Goal: Task Accomplishment & Management: Use online tool/utility

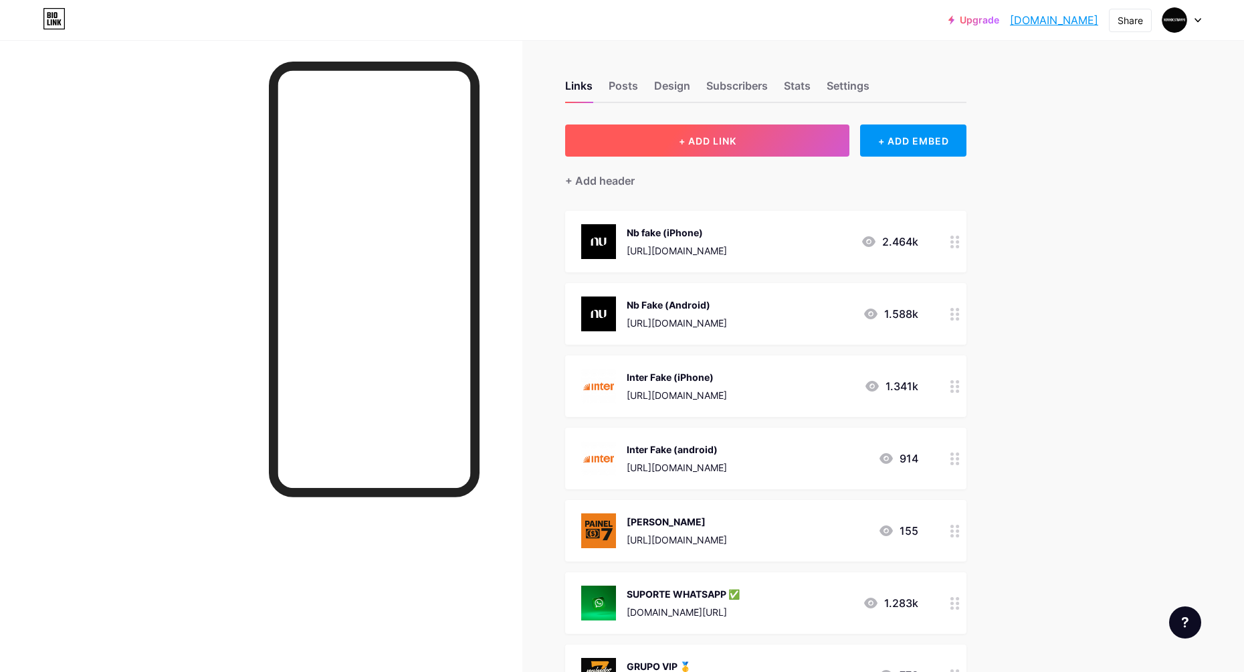
click at [773, 136] on button "+ ADD LINK" at bounding box center [707, 140] width 284 height 32
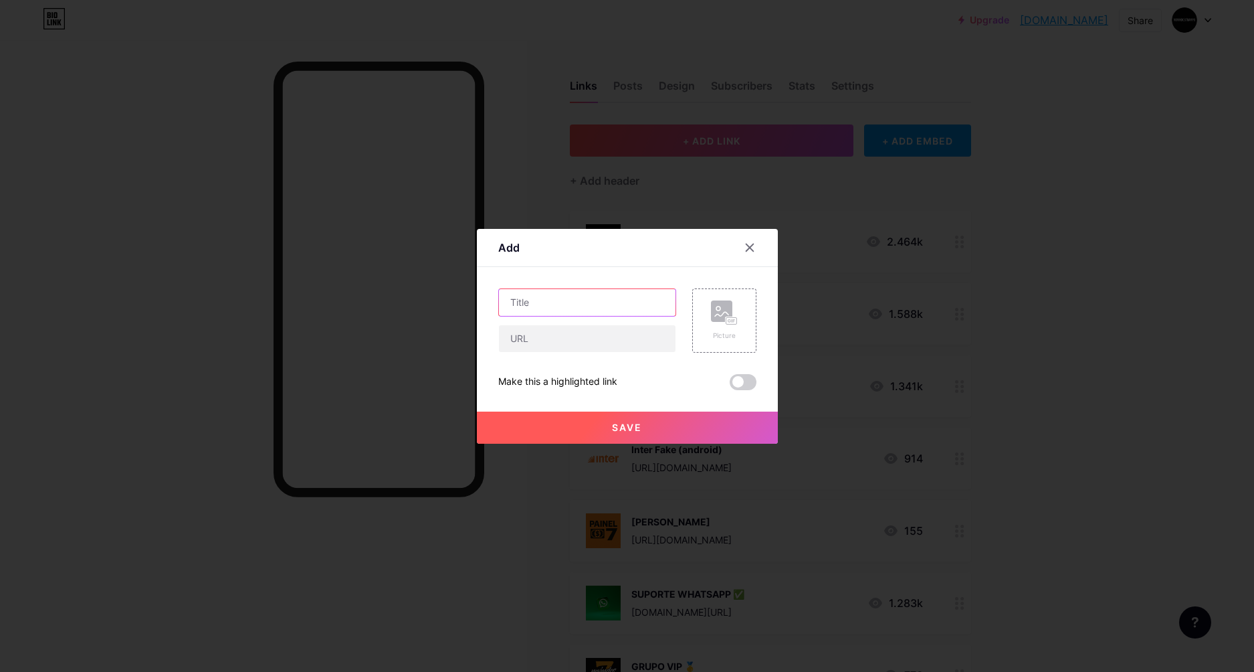
click at [558, 303] on input "text" at bounding box center [587, 302] width 177 height 27
click at [730, 290] on div "Picture" at bounding box center [724, 320] width 64 height 64
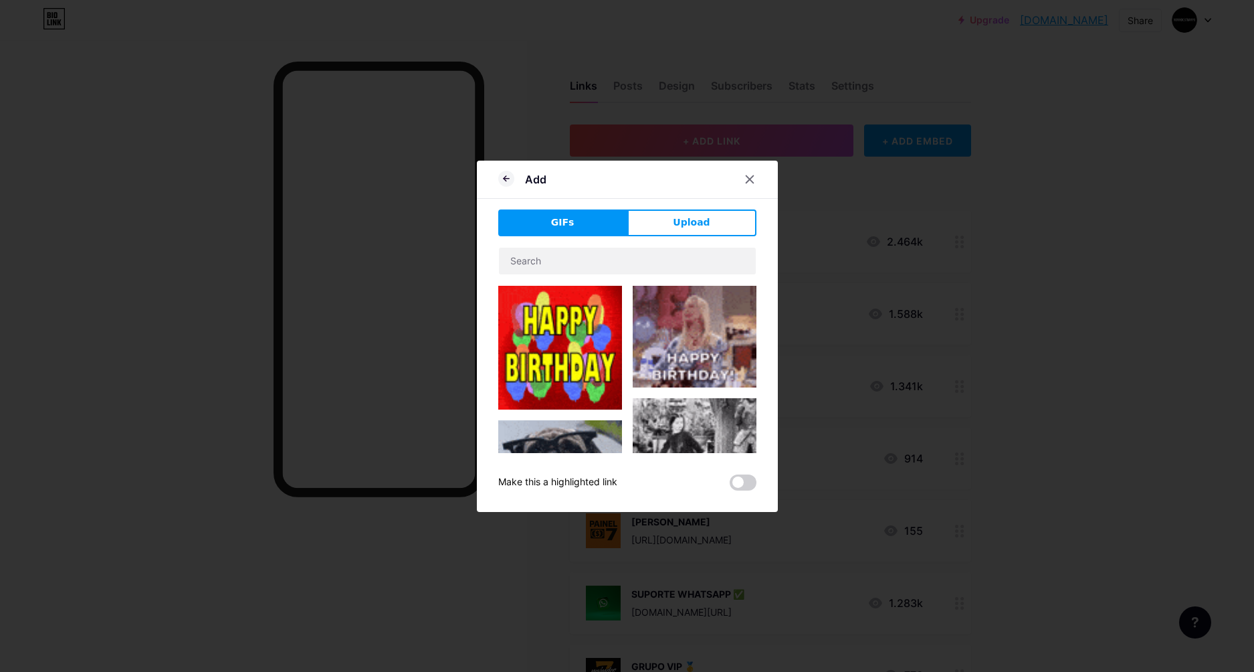
click at [687, 219] on span "Upload" at bounding box center [691, 222] width 37 height 14
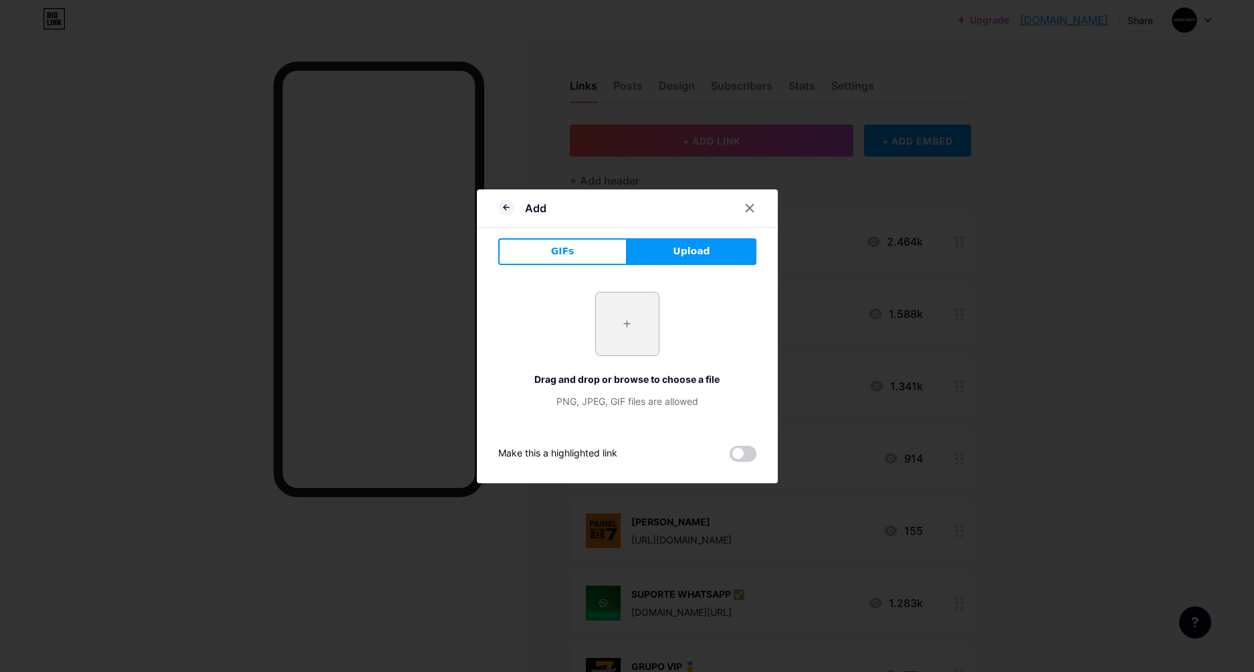
drag, startPoint x: 635, startPoint y: 307, endPoint x: 626, endPoint y: 316, distance: 12.8
click at [626, 316] on input "file" at bounding box center [627, 323] width 63 height 63
type input "C:\fakepath\channels4_profile.jpg"
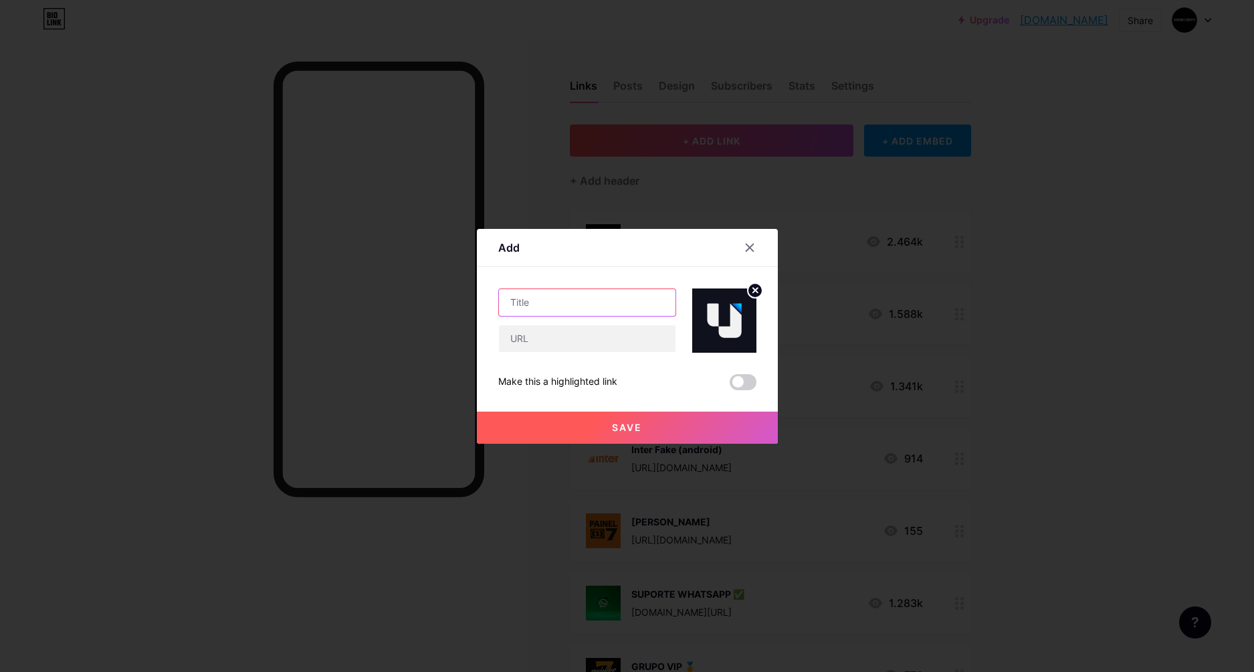
click at [557, 306] on input "text" at bounding box center [587, 302] width 177 height 27
type input "UTM Fake"
click at [563, 345] on input "text" at bounding box center [587, 338] width 177 height 27
paste input "[URL][DOMAIN_NAME]"
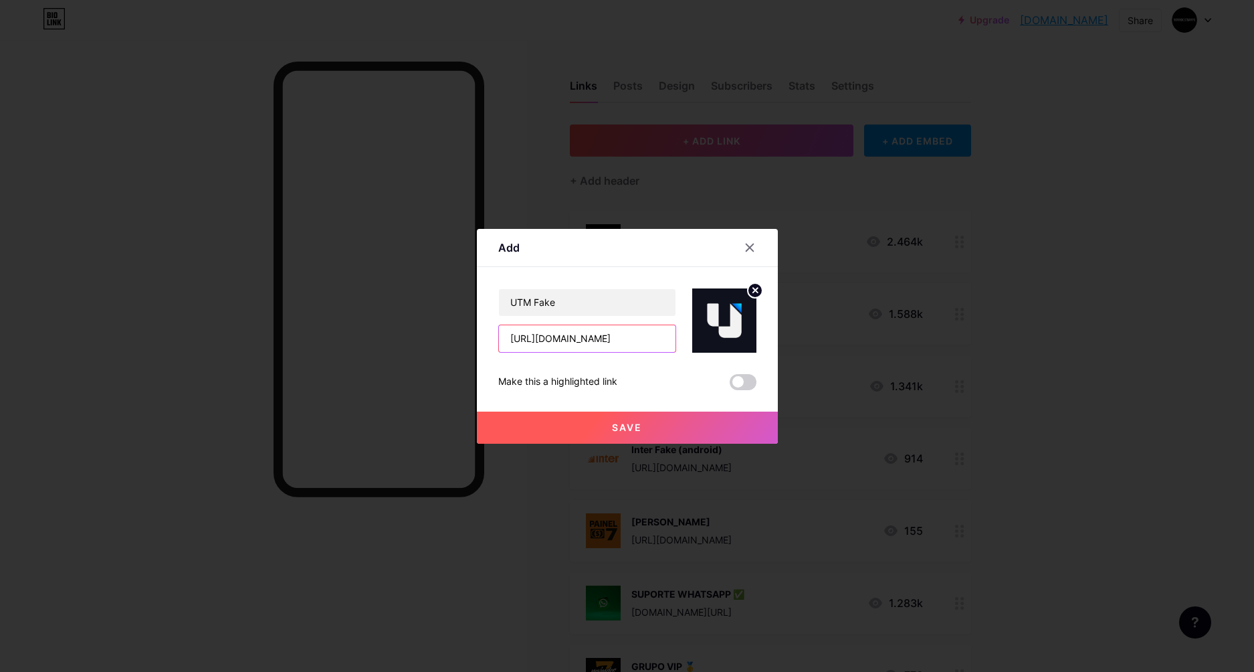
type input "[URL][DOMAIN_NAME]"
click at [640, 422] on span "Save" at bounding box center [627, 426] width 30 height 11
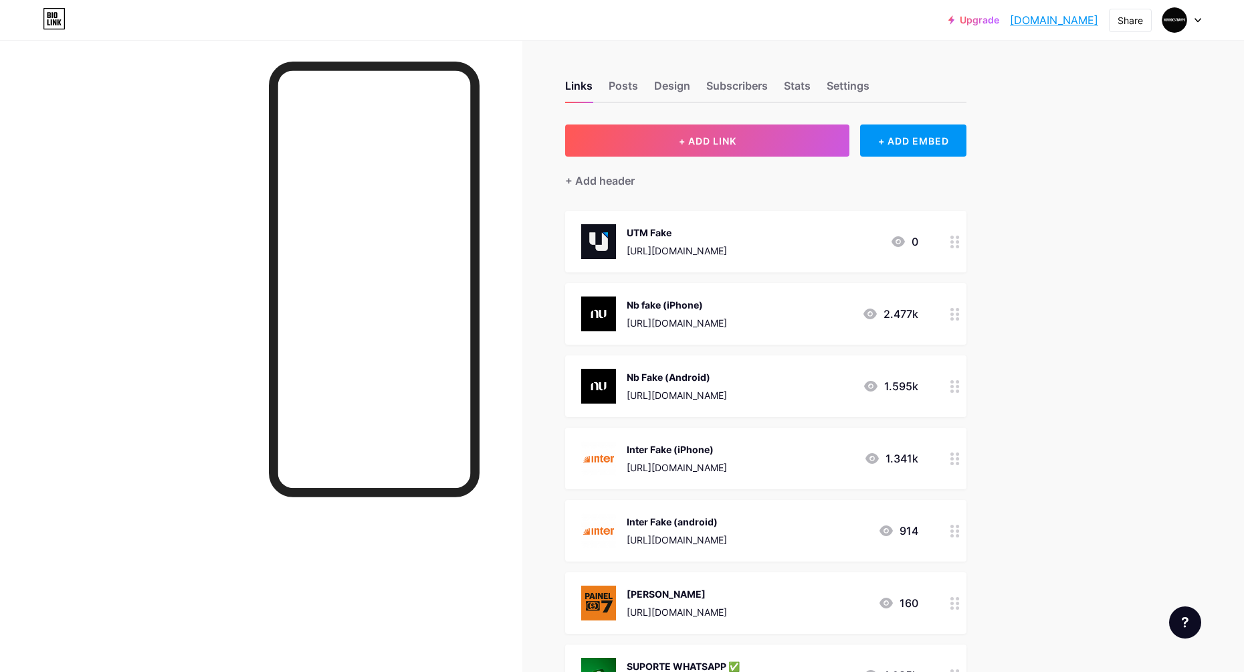
click at [957, 243] on icon at bounding box center [955, 241] width 9 height 13
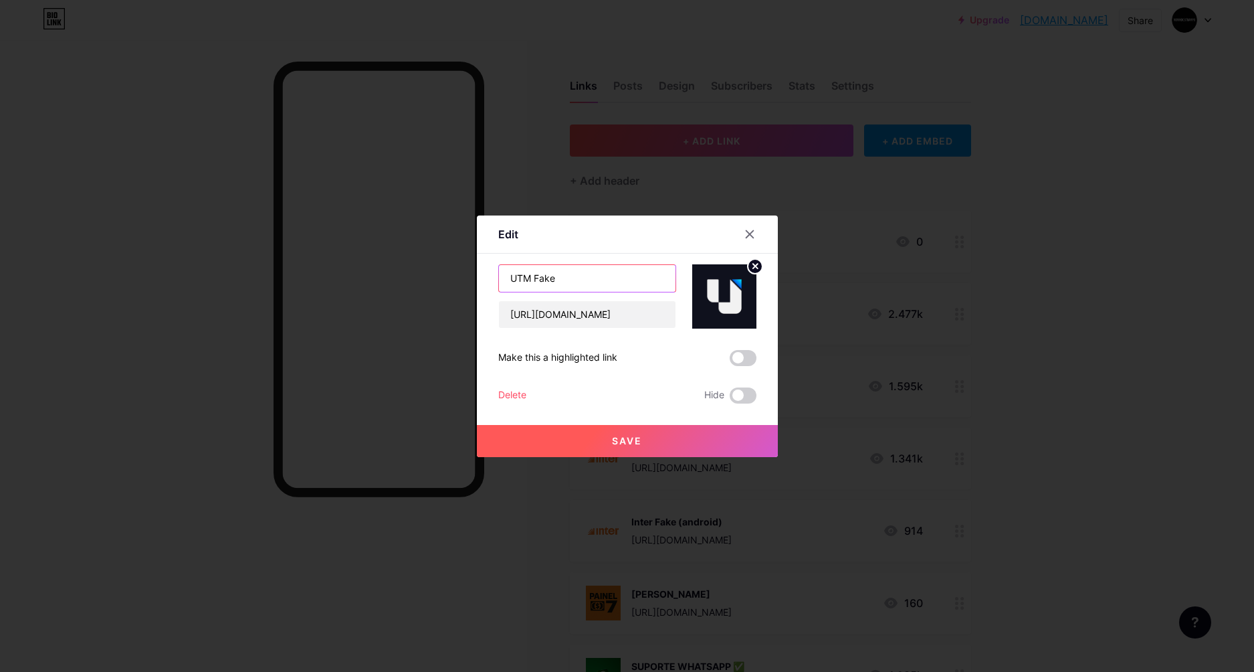
click at [616, 276] on input "UTM Fake" at bounding box center [587, 278] width 177 height 27
type input "UTM Fake (iPhone)"
click at [651, 446] on button "Save" at bounding box center [627, 441] width 301 height 32
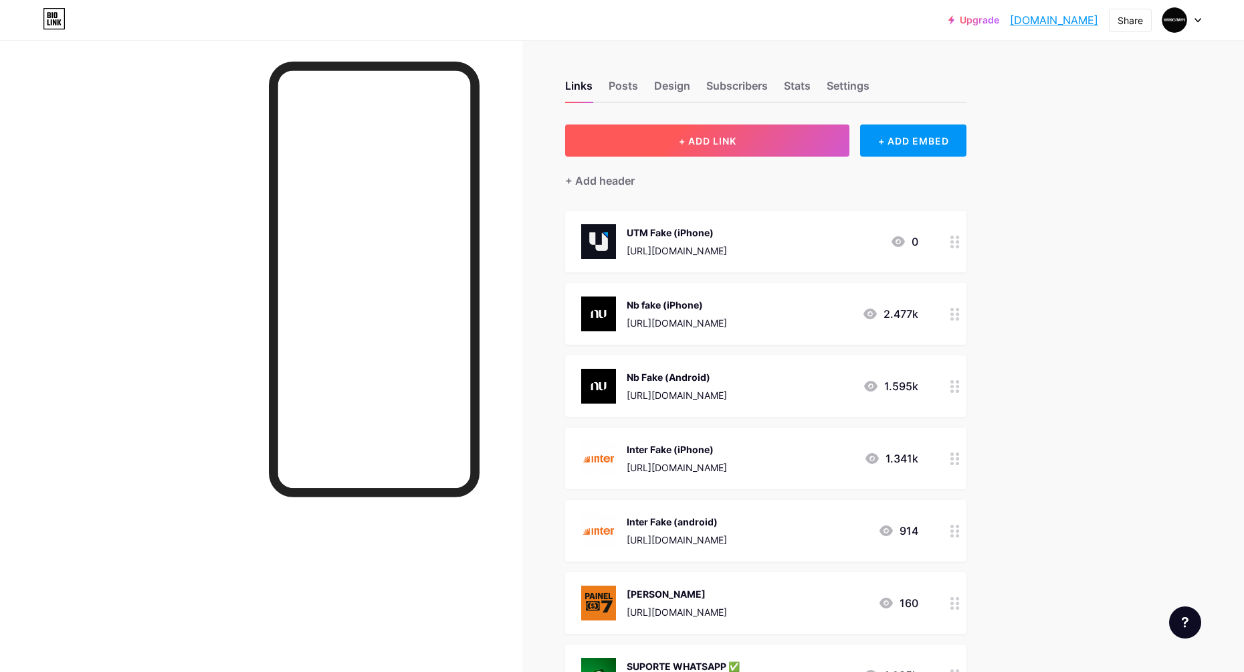
click at [765, 141] on button "+ ADD LINK" at bounding box center [707, 140] width 284 height 32
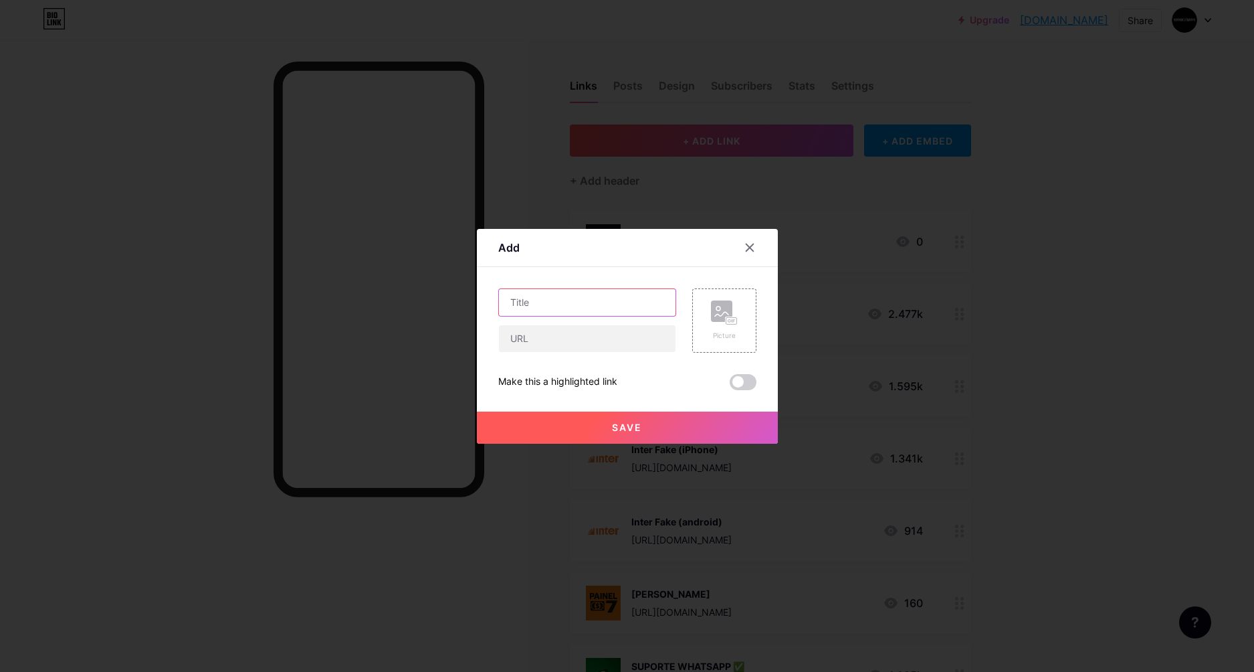
click at [558, 300] on input "text" at bounding box center [587, 302] width 177 height 27
type input "UTM Fake (Android)"
drag, startPoint x: 545, startPoint y: 342, endPoint x: 569, endPoint y: 352, distance: 25.5
click at [546, 343] on input "text" at bounding box center [587, 338] width 177 height 27
paste input "[URL][DOMAIN_NAME]"
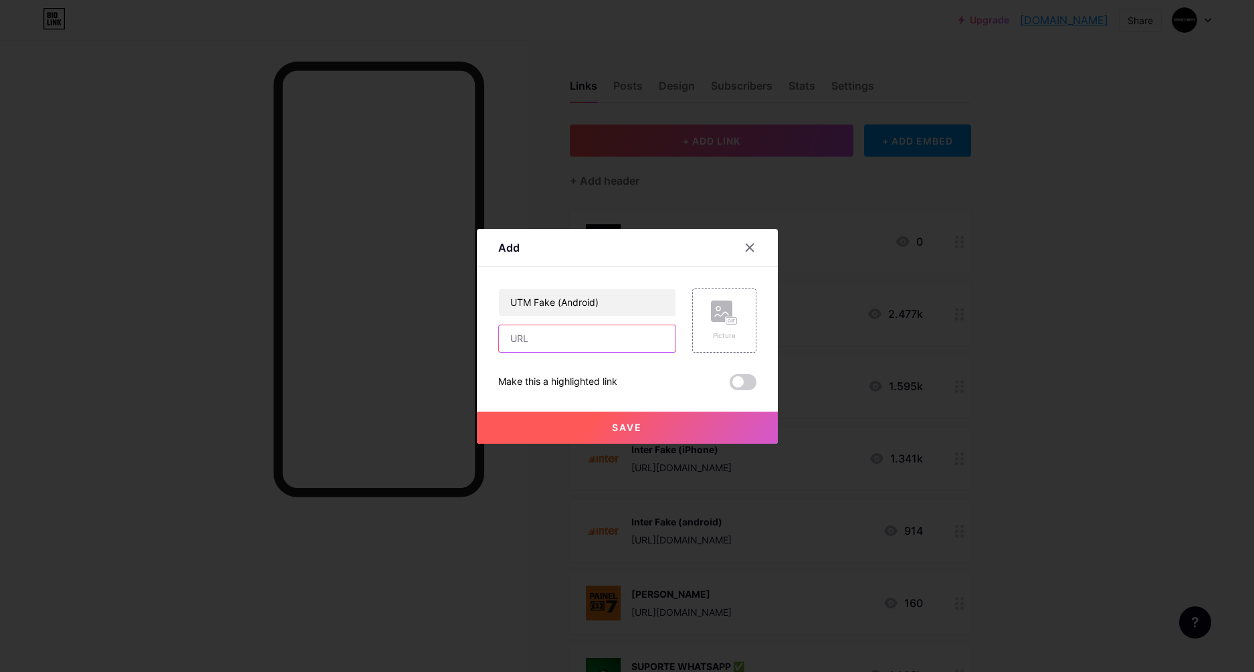
type input "[URL][DOMAIN_NAME]"
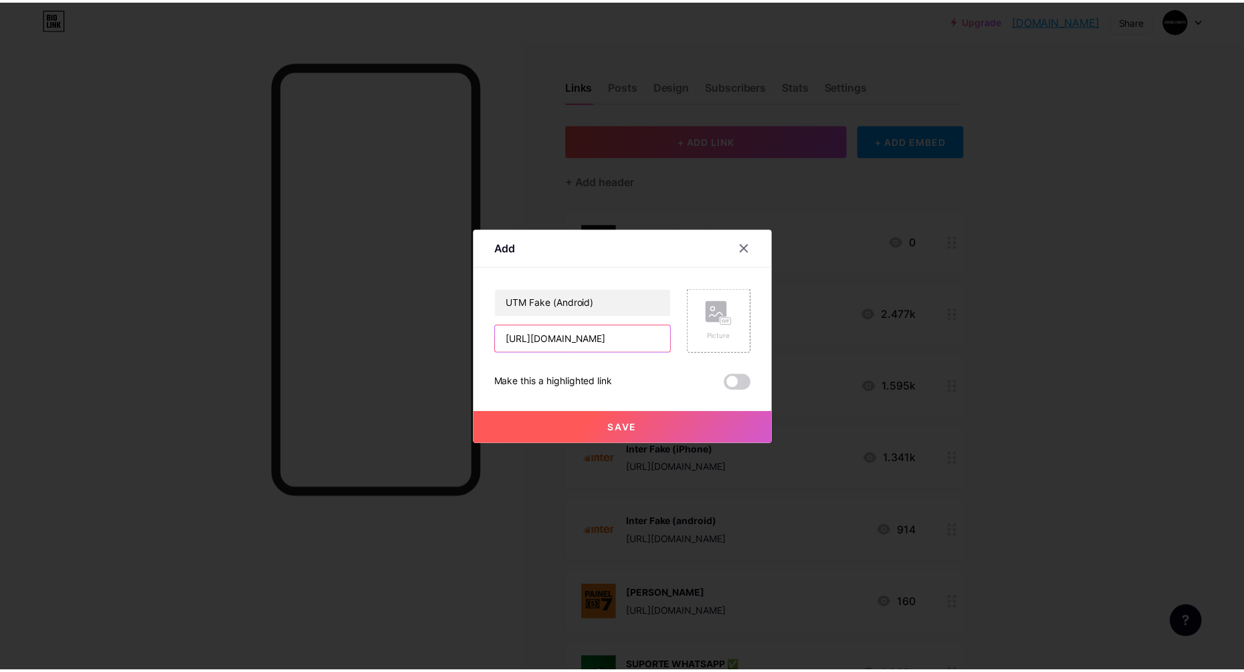
scroll to position [0, 122]
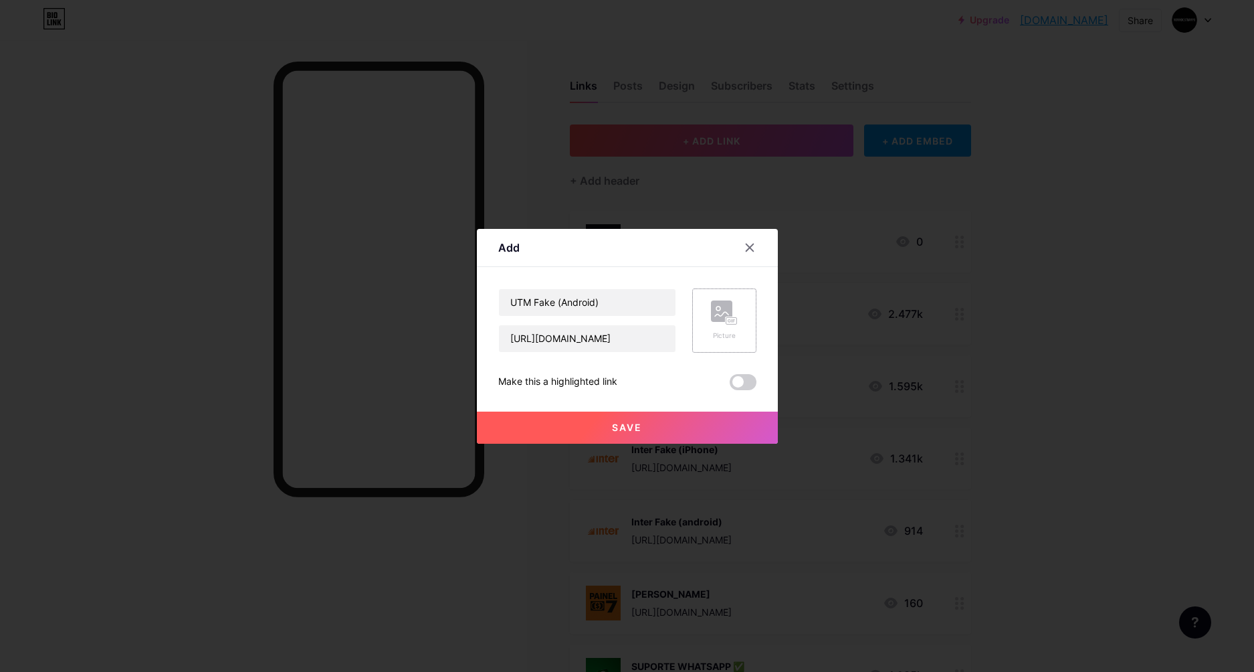
click at [715, 326] on div "Picture" at bounding box center [724, 320] width 27 height 40
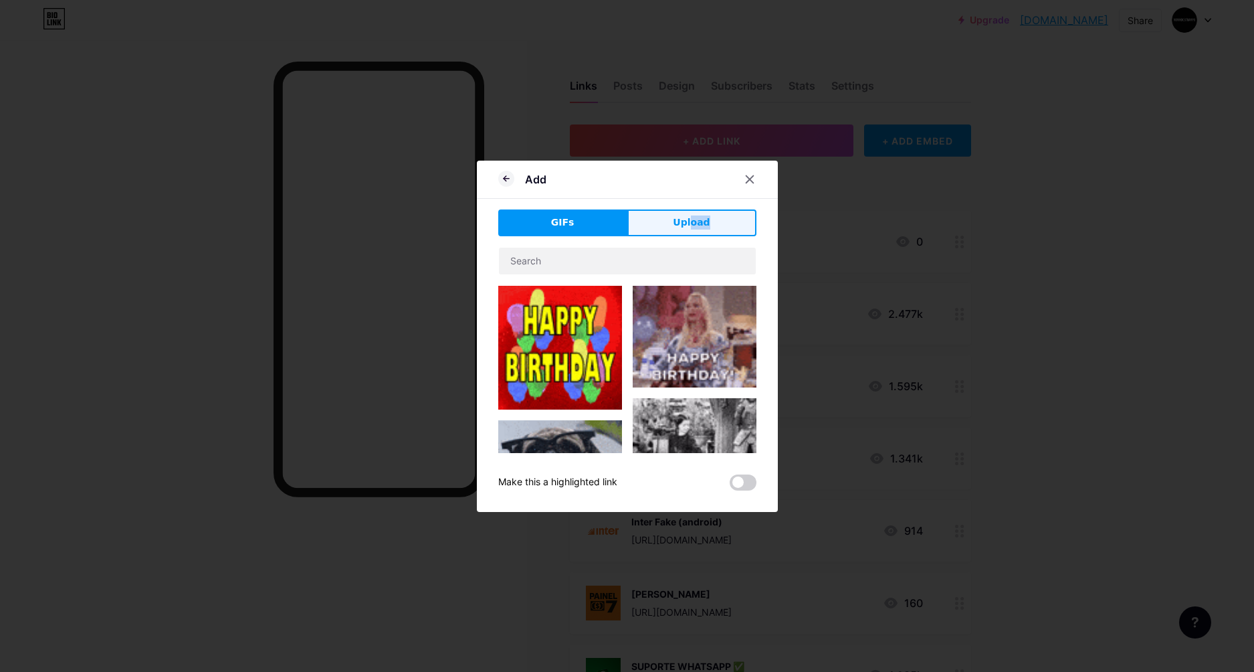
drag, startPoint x: 703, startPoint y: 239, endPoint x: 692, endPoint y: 235, distance: 11.4
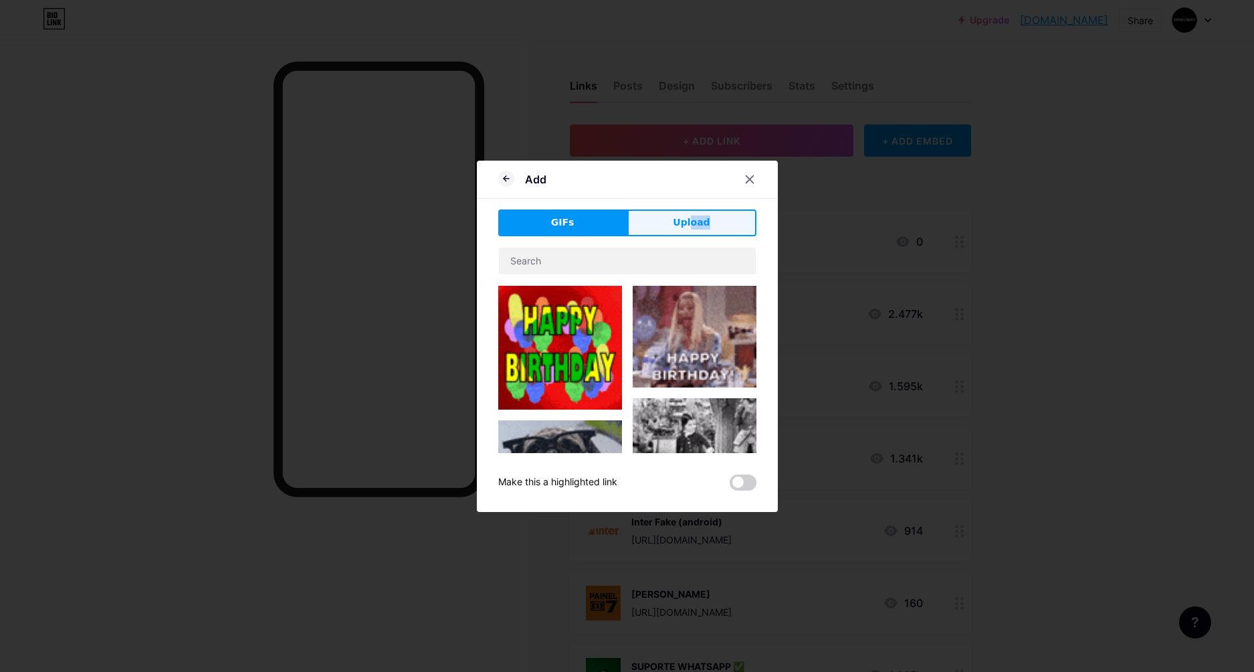
click at [692, 232] on div "GIFs Upload Content YouTube Play YouTube video without leaving your page. ADD V…" at bounding box center [627, 349] width 258 height 281
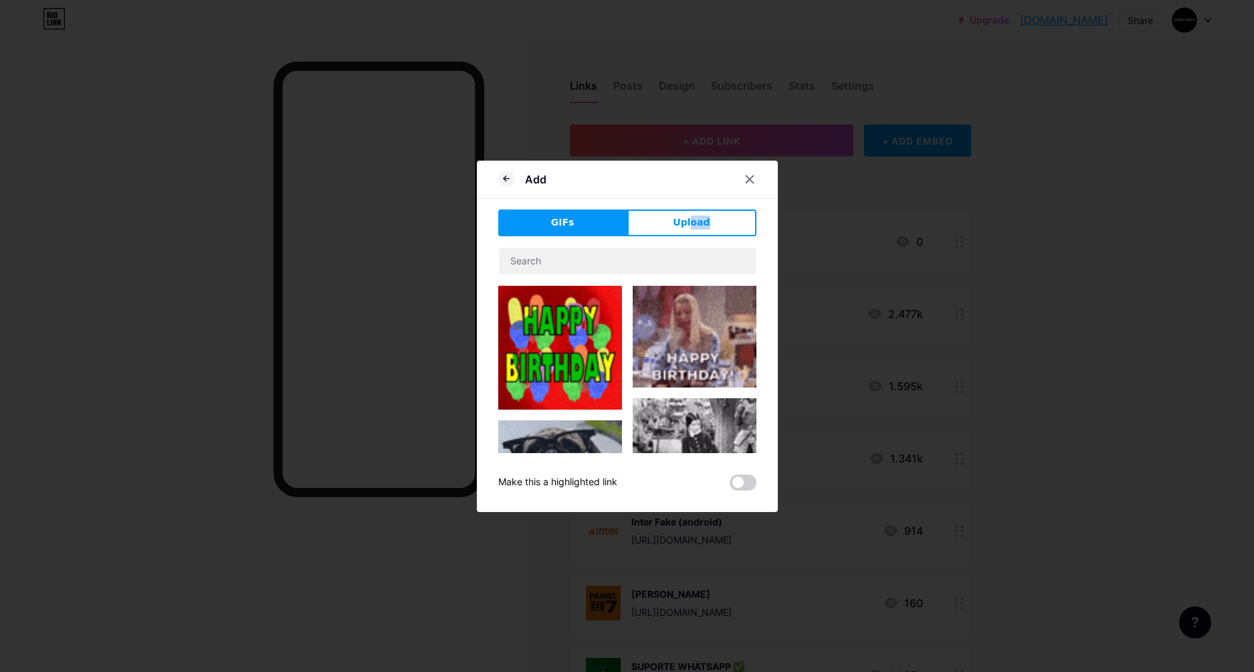
click at [673, 234] on button "Upload" at bounding box center [691, 222] width 129 height 27
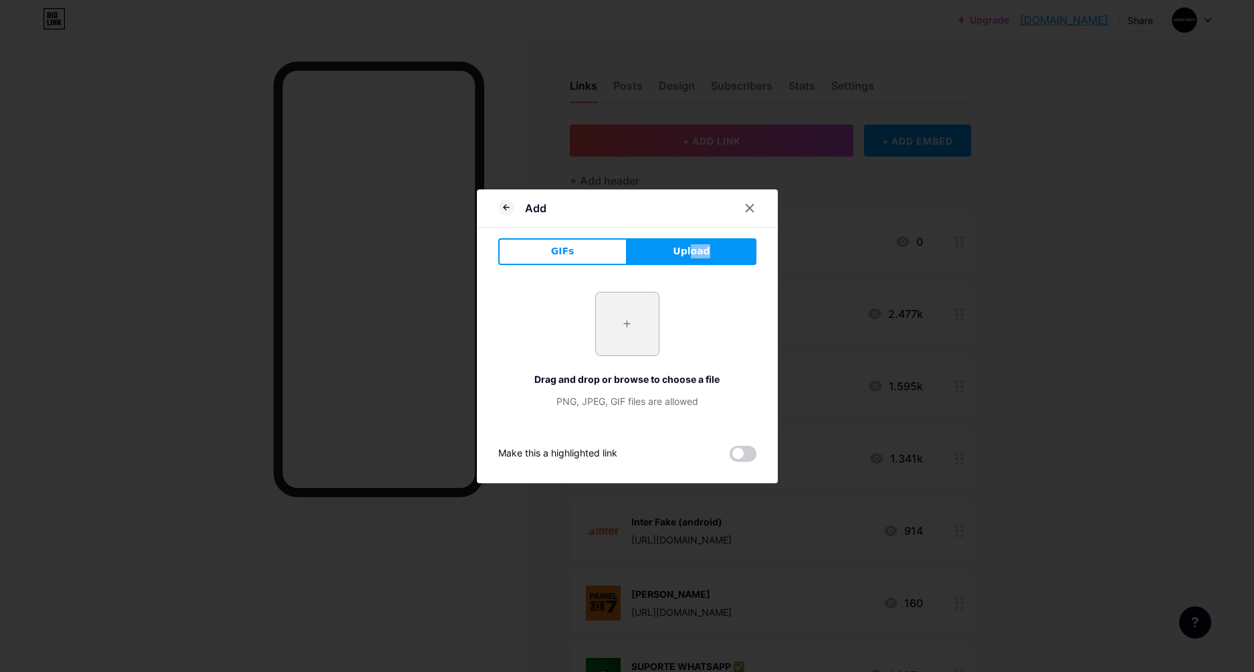
click at [628, 328] on input "file" at bounding box center [627, 323] width 63 height 63
type input "C:\fakepath\channels4_profile.jpg"
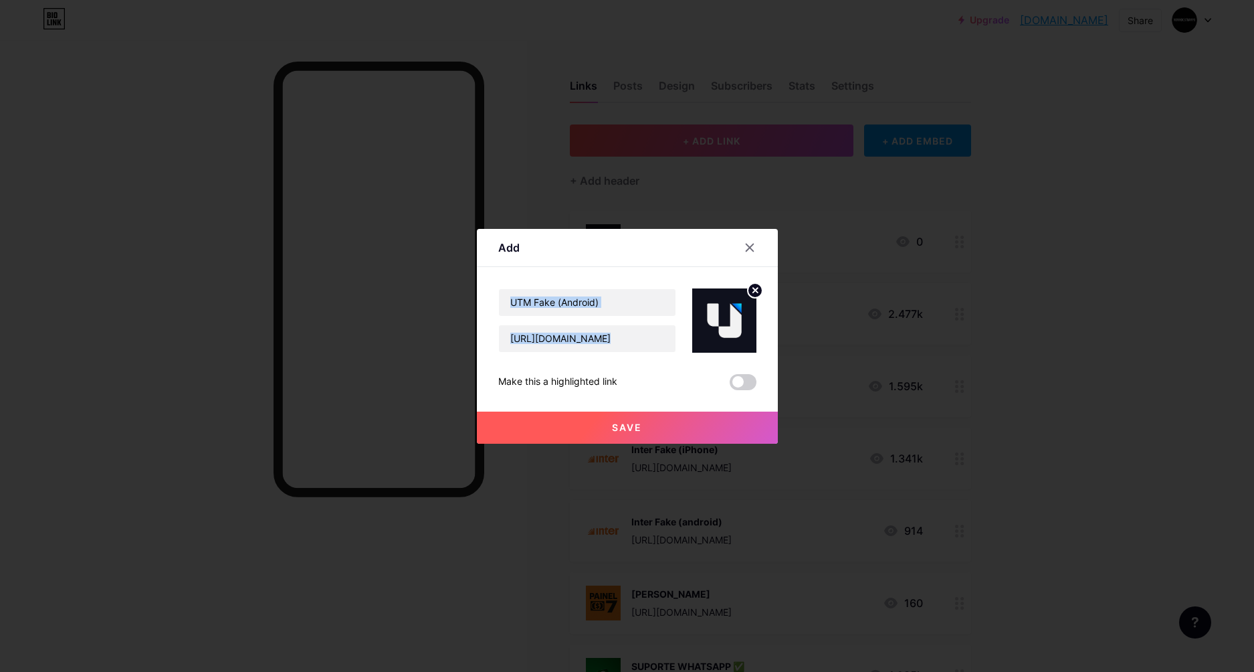
click at [705, 427] on button "Save" at bounding box center [627, 427] width 301 height 32
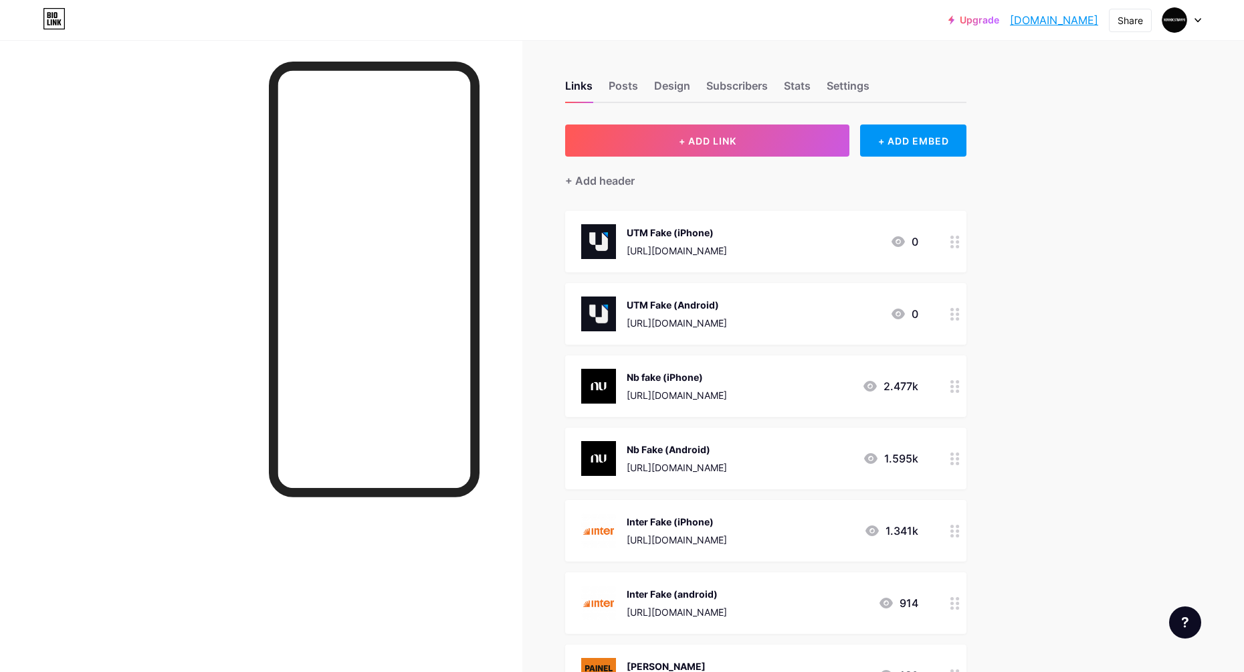
click at [727, 304] on div "UTM Fake (Android)" at bounding box center [677, 305] width 100 height 14
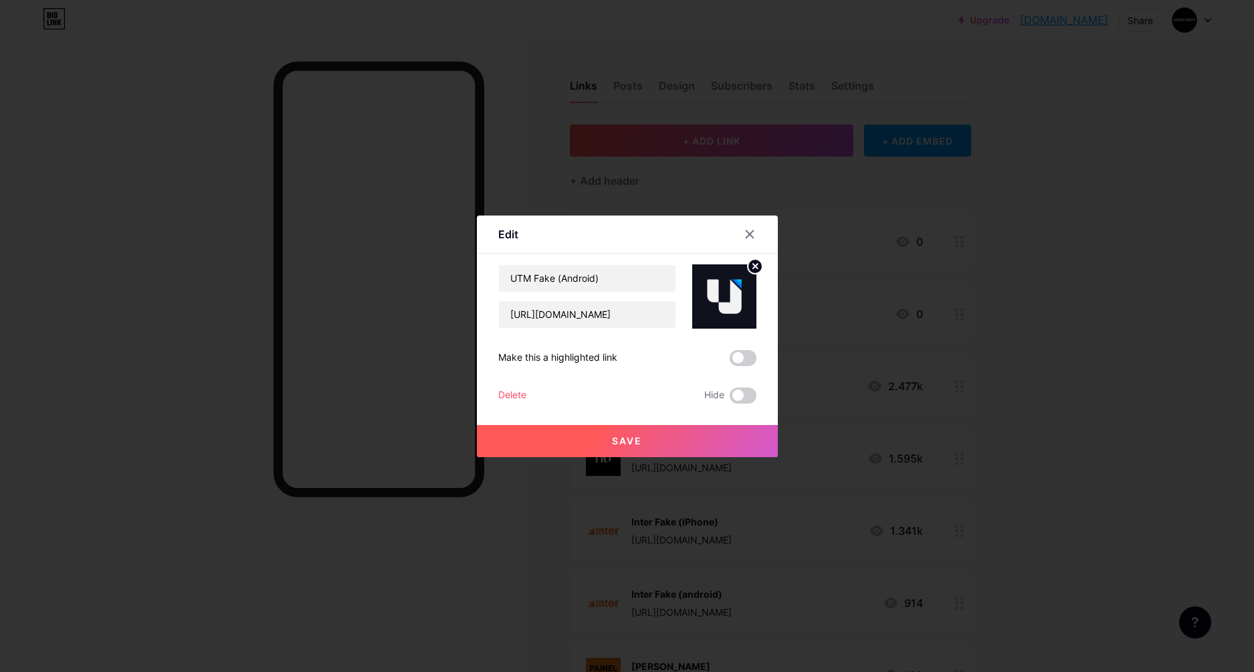
click at [756, 234] on div at bounding box center [750, 234] width 24 height 24
